Goal: Communication & Community: Share content

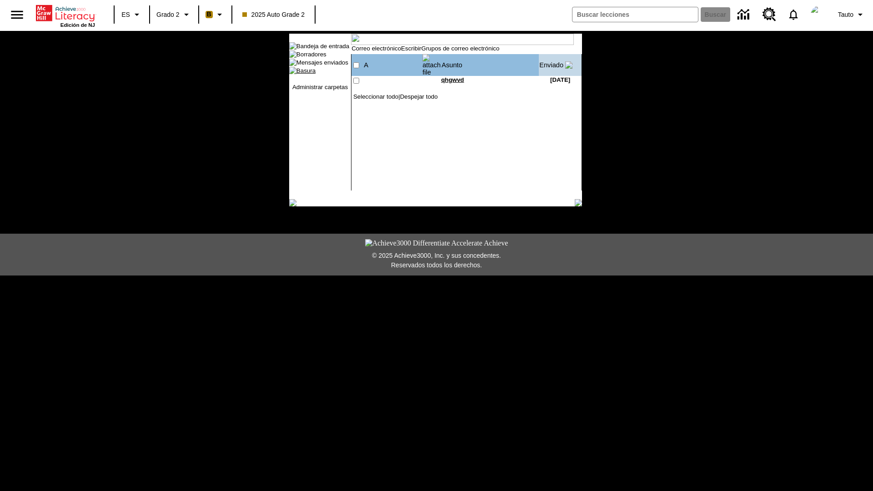
click at [301, 74] on link "Basura" at bounding box center [305, 70] width 19 height 7
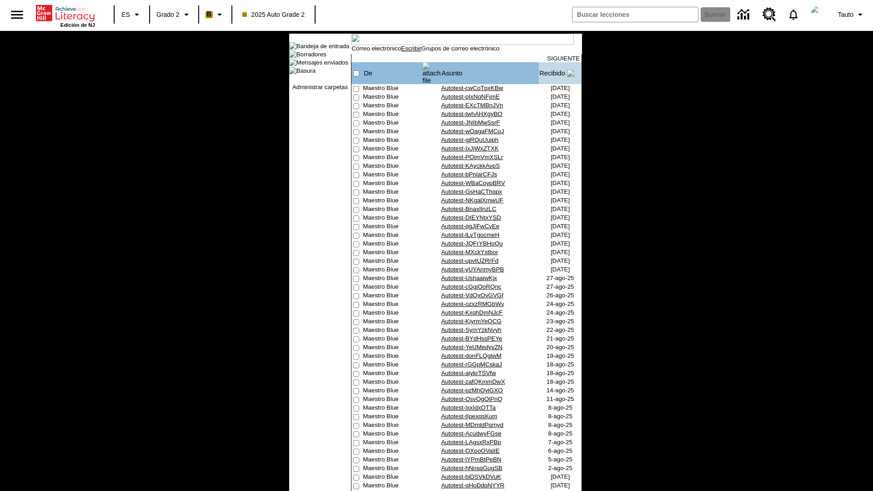
click at [420, 52] on link "Escribir" at bounding box center [411, 48] width 20 height 7
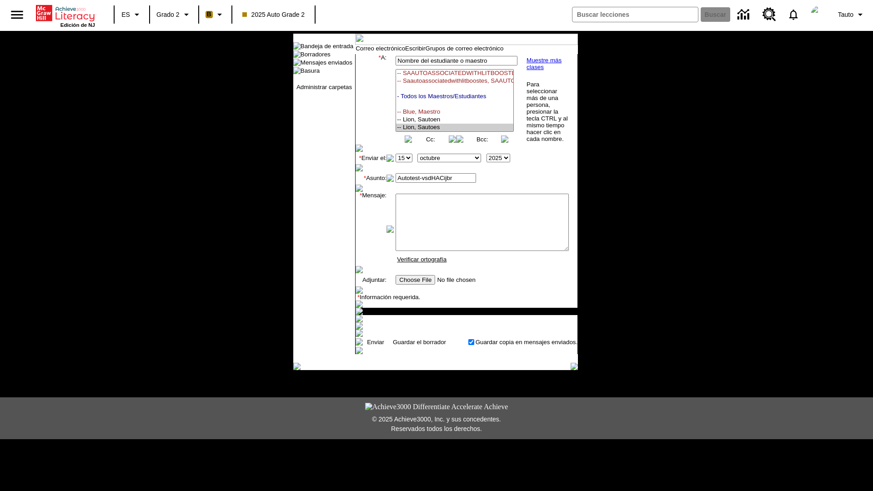
select select "U,21437111,1"
type input "Autotest-vsdHACijbr"
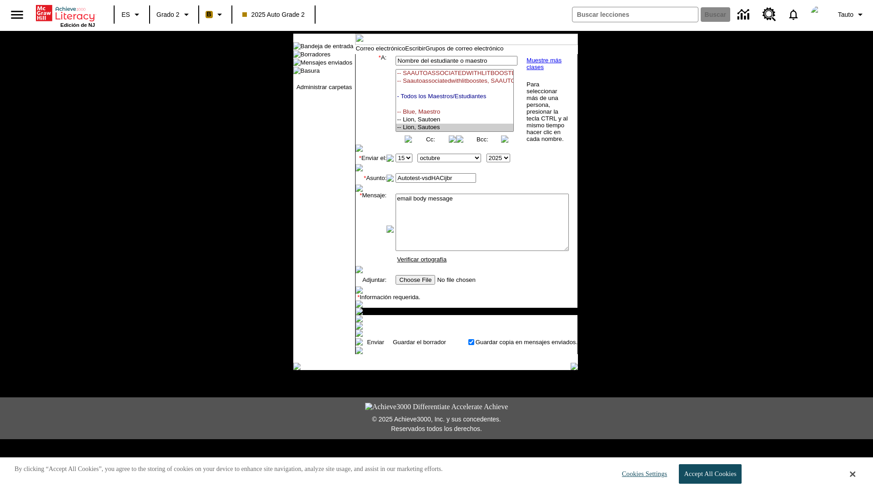
scroll to position [162, 0]
type textarea "email body message"
click at [375, 345] on link "Enviar" at bounding box center [375, 342] width 17 height 7
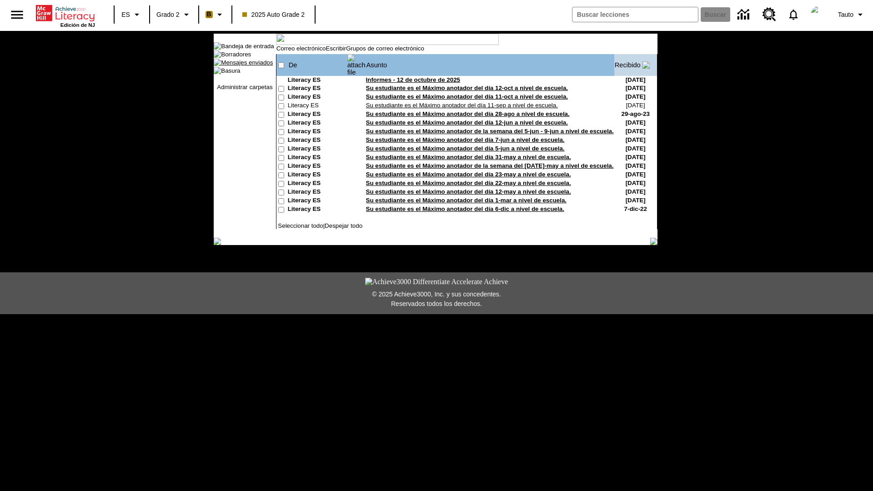
click at [241, 66] on link "Mensajes enviados" at bounding box center [247, 62] width 52 height 7
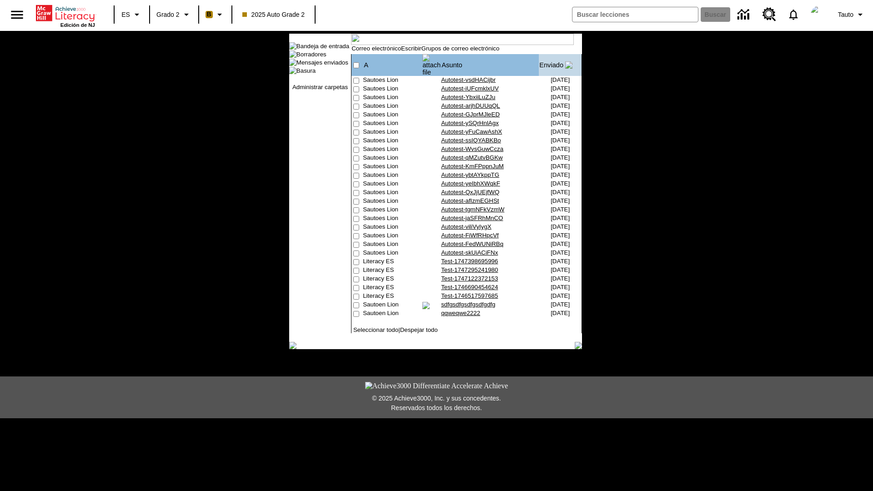
click at [358, 84] on input"] "checkbox" at bounding box center [356, 81] width 6 height 6
checkbox input"] "true"
